Goal: Browse casually: Explore the website without a specific task or goal

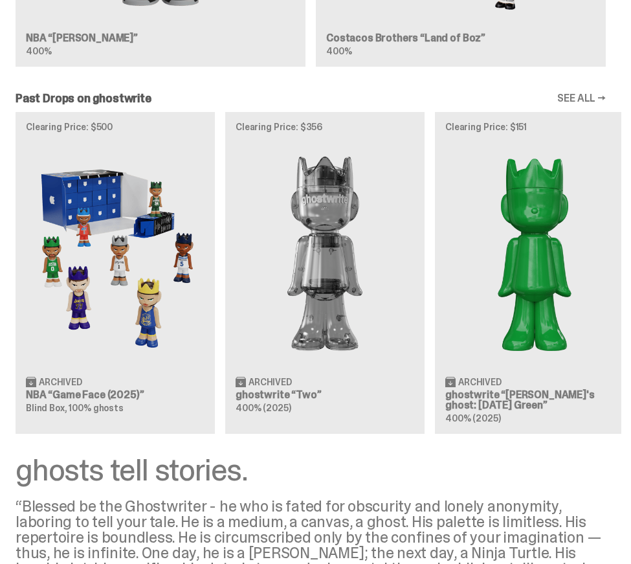
scroll to position [2173, 0]
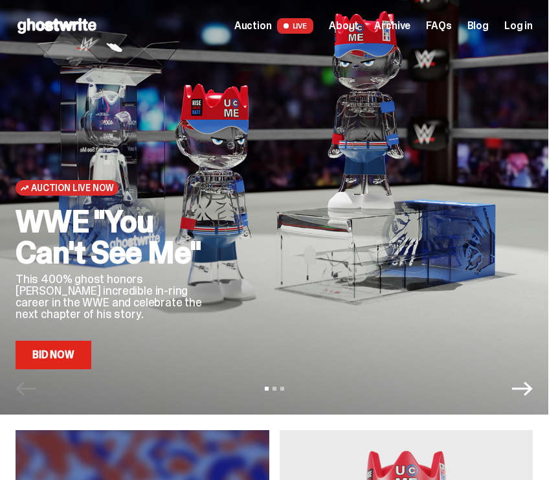
click at [353, 27] on span "About" at bounding box center [344, 26] width 30 height 10
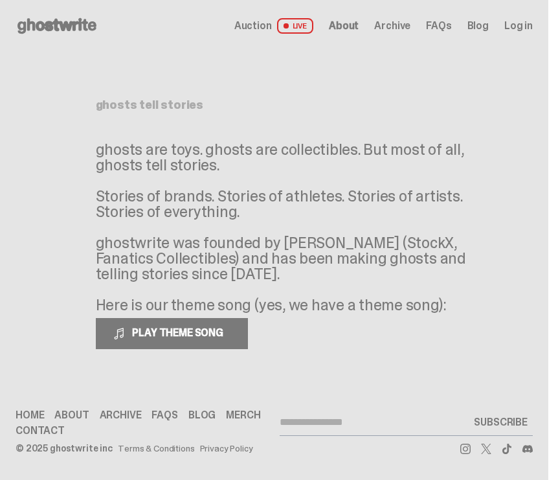
click at [264, 23] on span "Auction" at bounding box center [253, 26] width 38 height 10
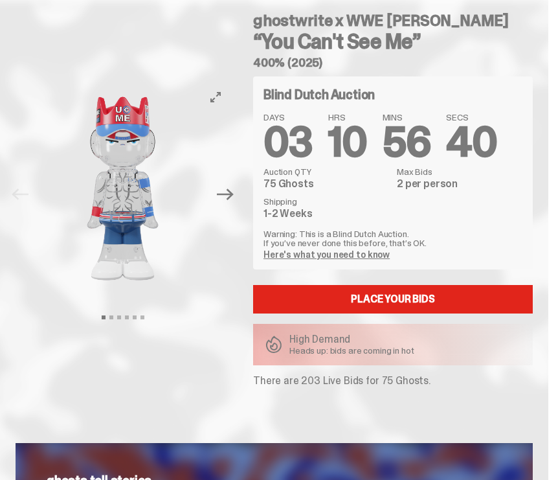
scroll to position [28, 0]
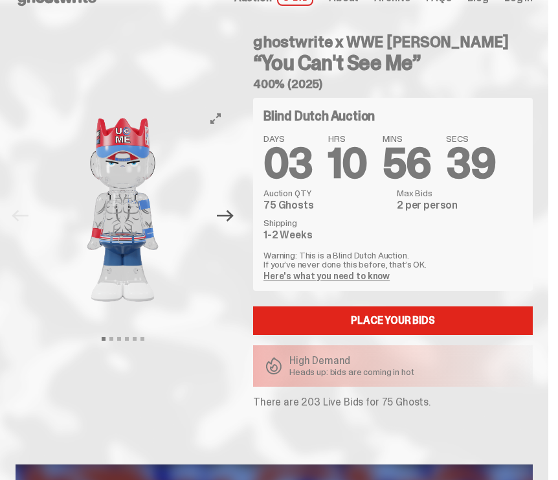
click at [234, 212] on icon "Next" at bounding box center [225, 215] width 17 height 17
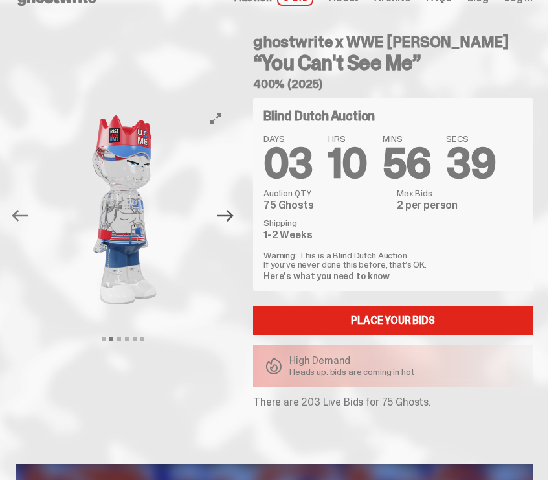
click at [234, 212] on icon "Next" at bounding box center [225, 215] width 17 height 17
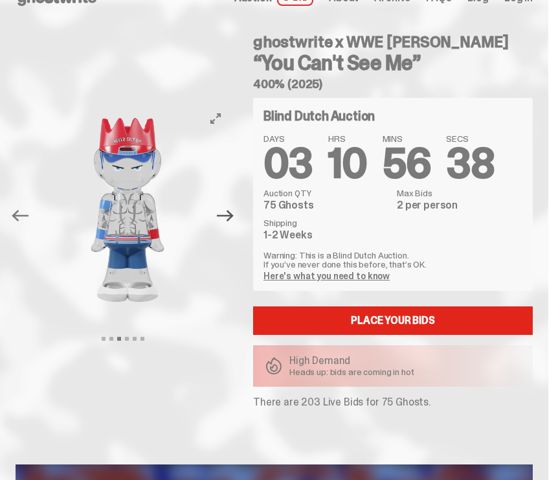
click at [234, 212] on icon "Next" at bounding box center [225, 215] width 17 height 17
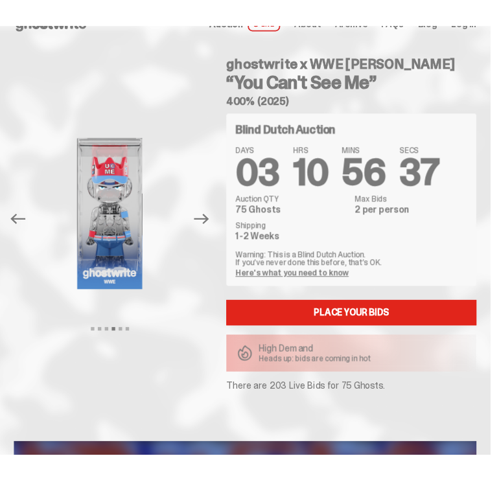
scroll to position [0, 0]
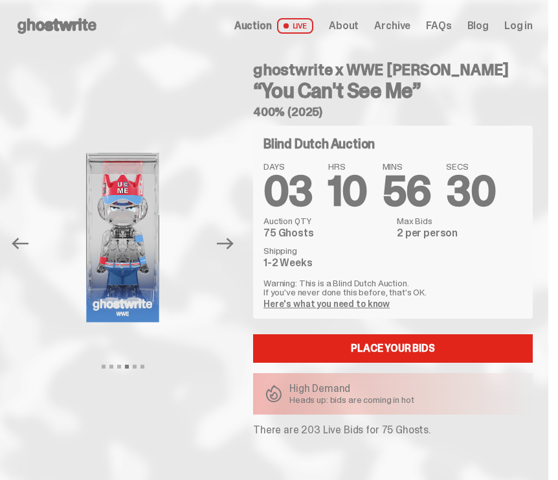
click at [72, 17] on icon at bounding box center [57, 26] width 83 height 21
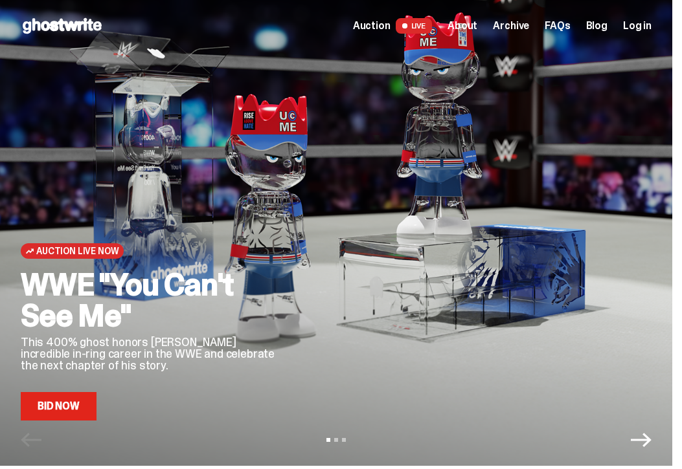
click at [477, 29] on span "About" at bounding box center [462, 26] width 30 height 10
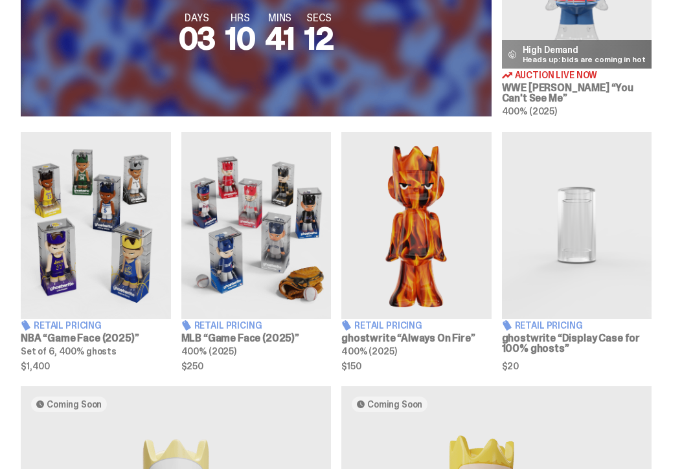
scroll to position [622, 0]
